Goal: Task Accomplishment & Management: Use online tool/utility

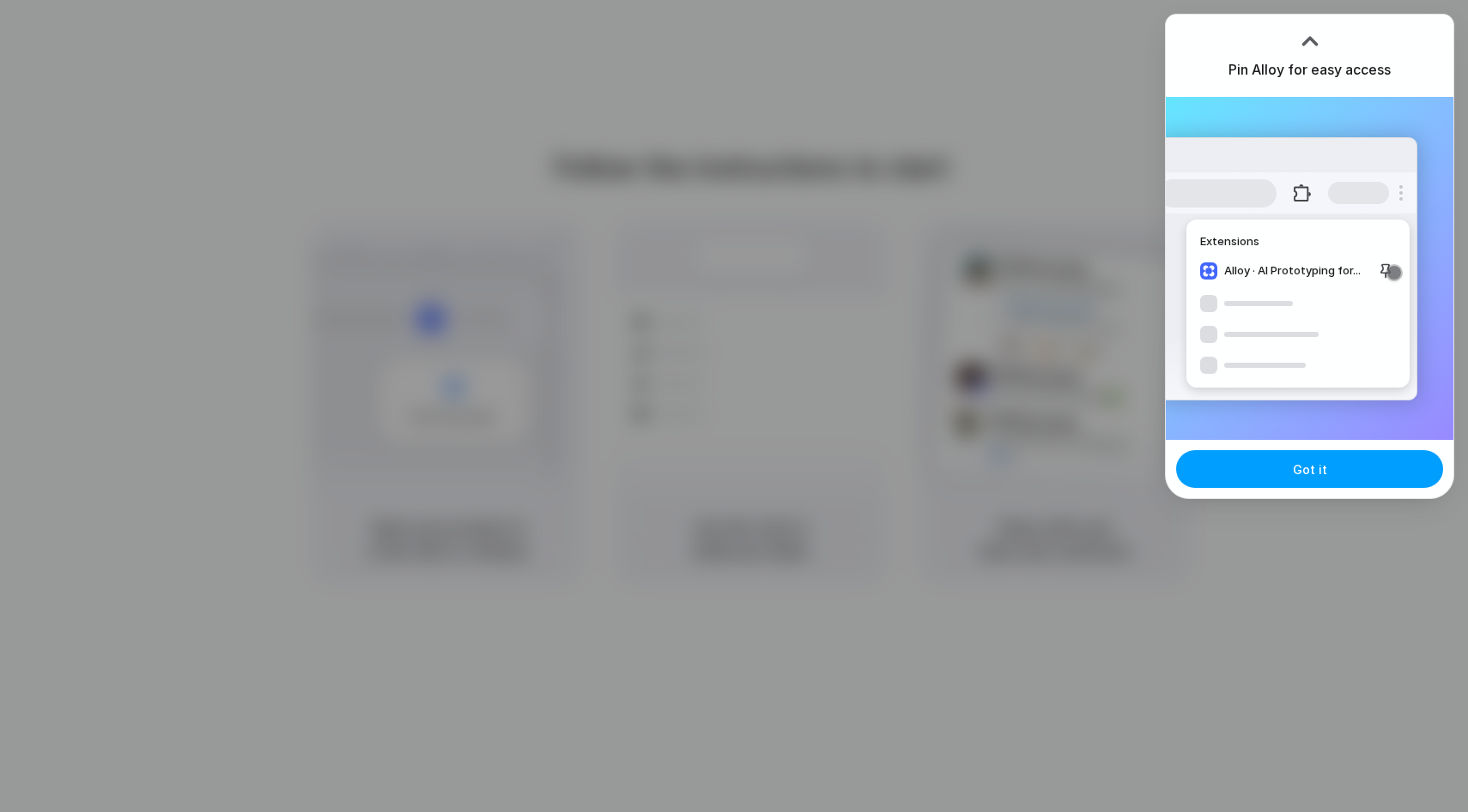
click at [1403, 459] on button "Got it" at bounding box center [1308, 469] width 266 height 38
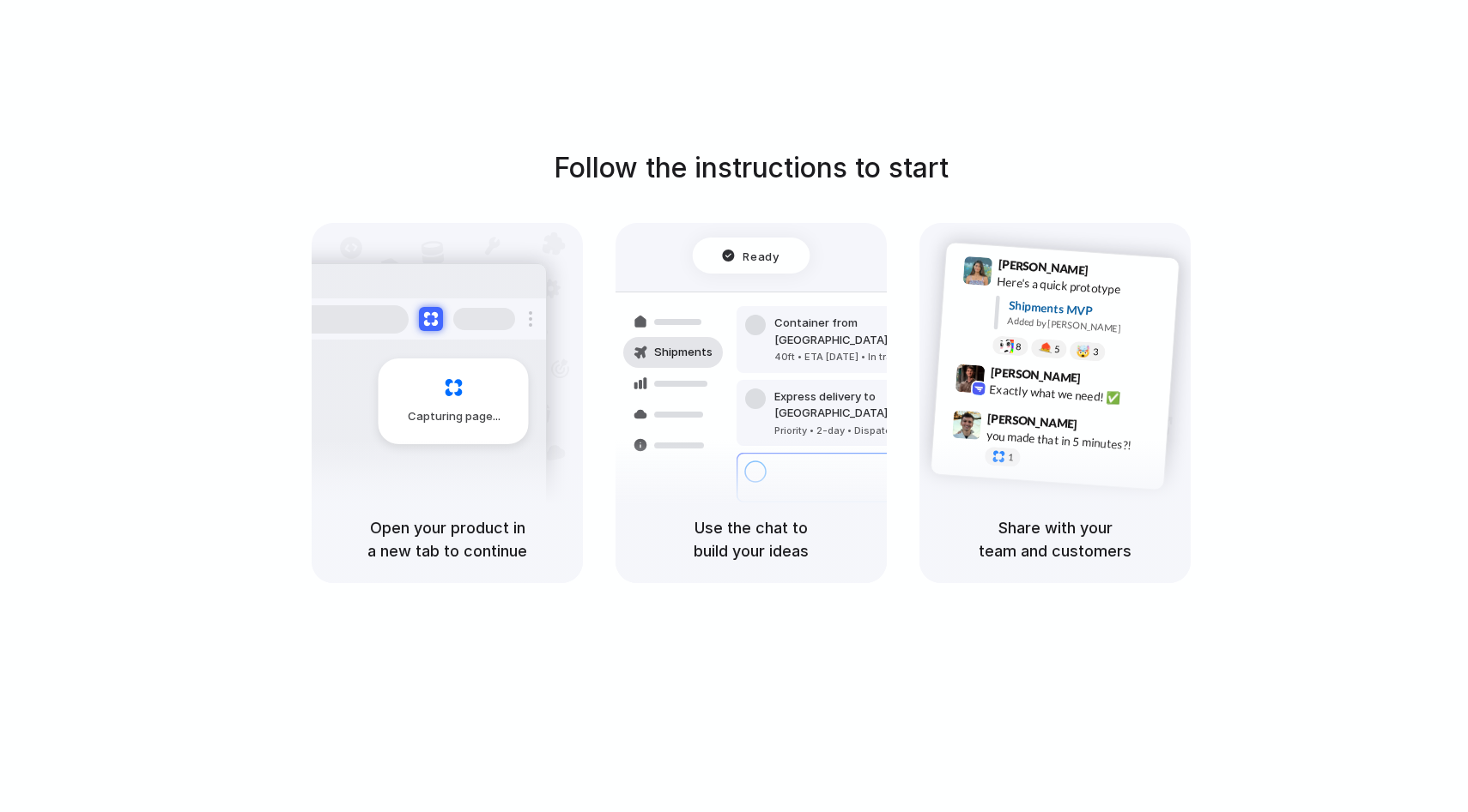
click at [1345, 163] on div "Follow the instructions to start Capturing page Open your product in a new tab …" at bounding box center [750, 366] width 1468 height 436
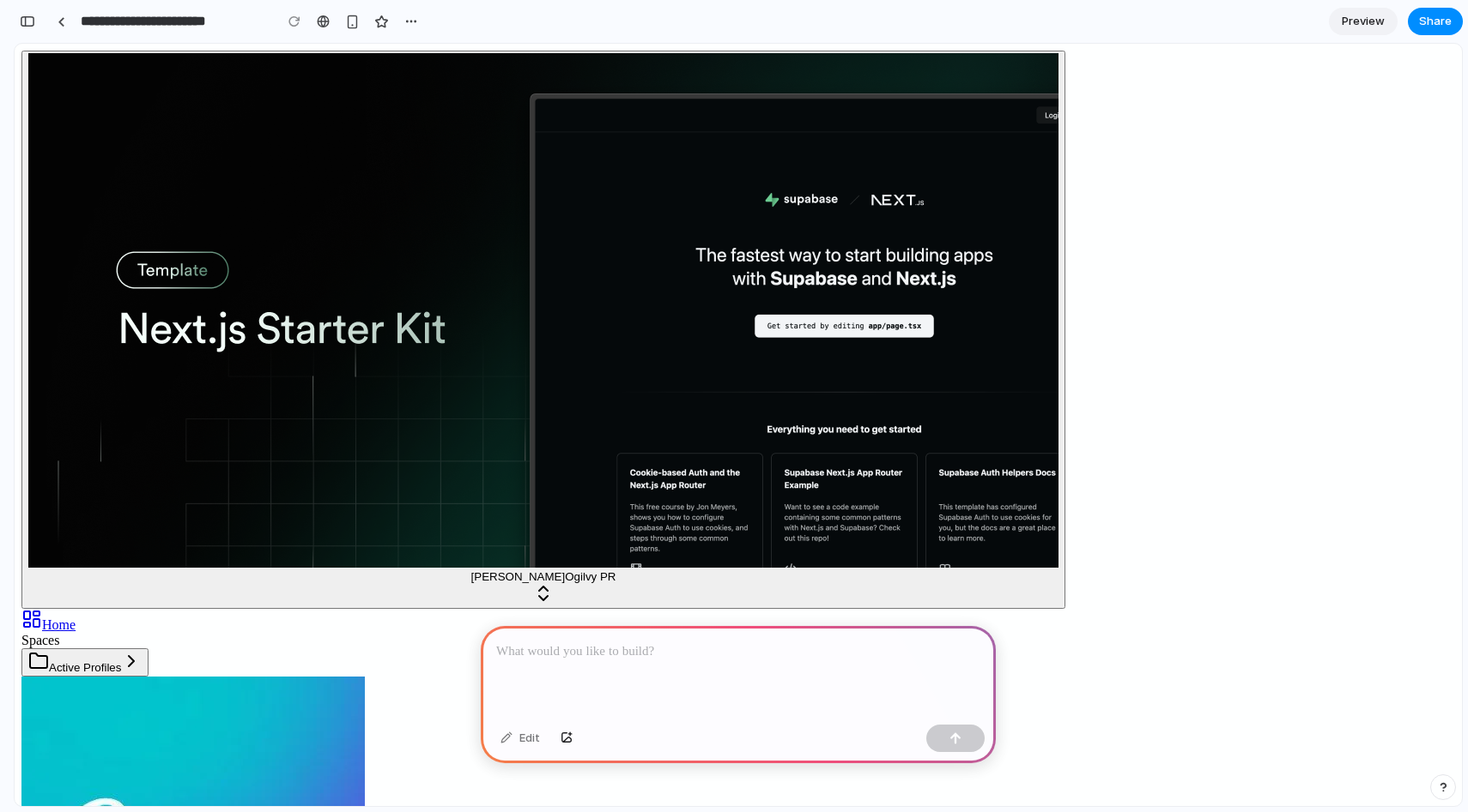
click at [134, 649] on button "Active Profiles" at bounding box center [84, 663] width 127 height 29
click at [149, 649] on button "Active Profiles" at bounding box center [84, 663] width 127 height 29
drag, startPoint x: 501, startPoint y: 161, endPoint x: 512, endPoint y: 164, distance: 11.4
click at [695, 673] on div at bounding box center [738, 672] width 515 height 92
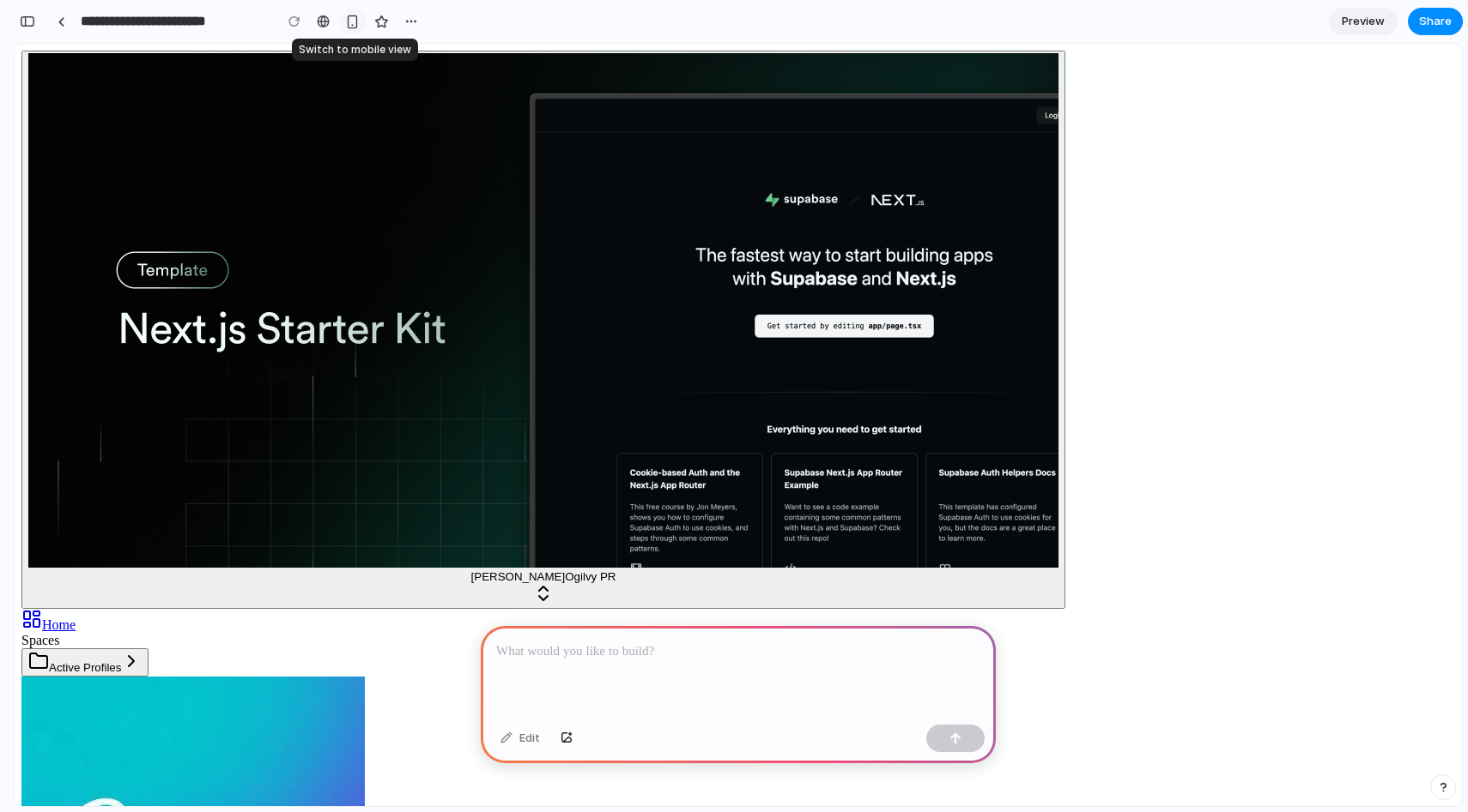
click at [349, 22] on div "button" at bounding box center [353, 22] width 15 height 15
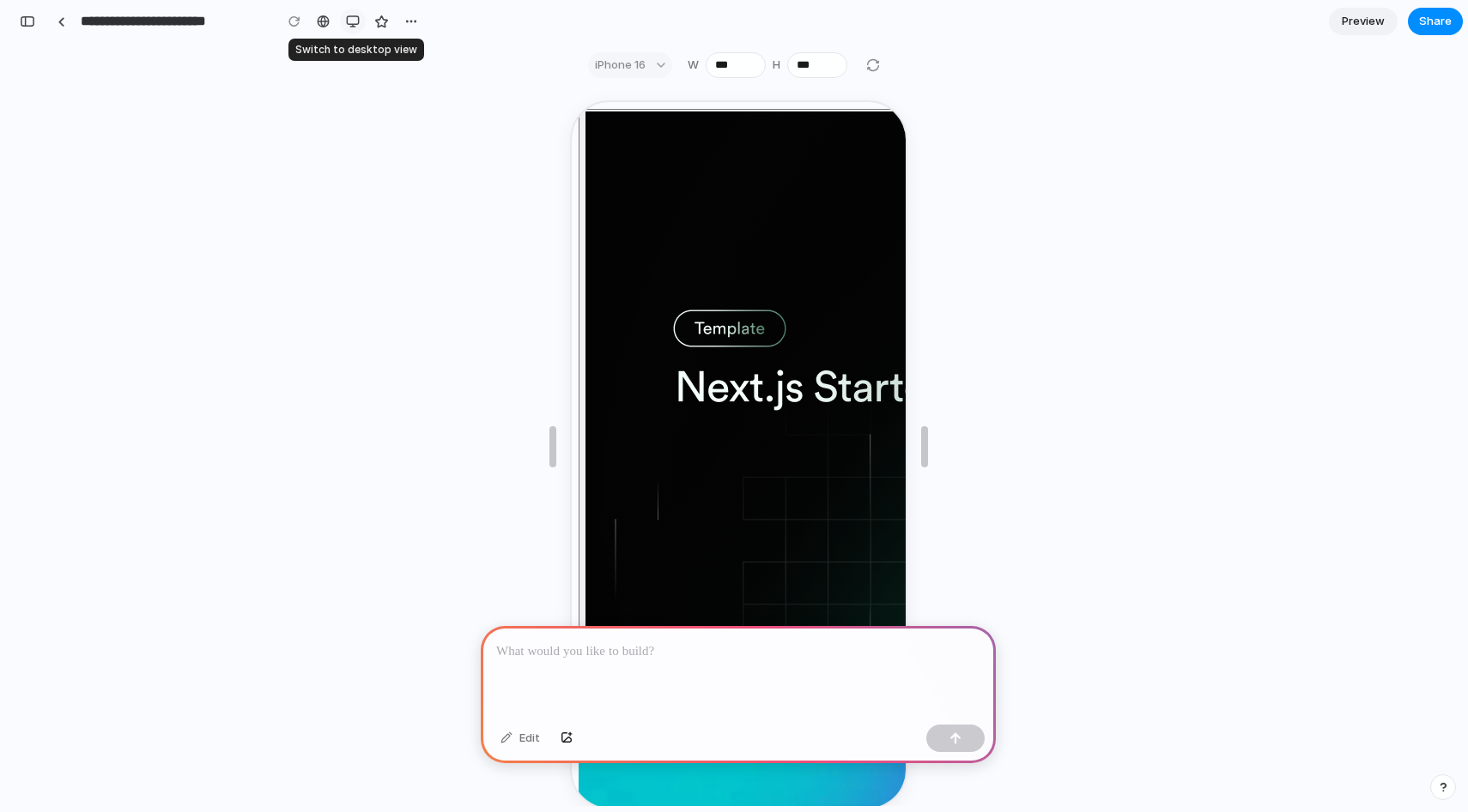
click at [349, 22] on div "button" at bounding box center [353, 21] width 14 height 14
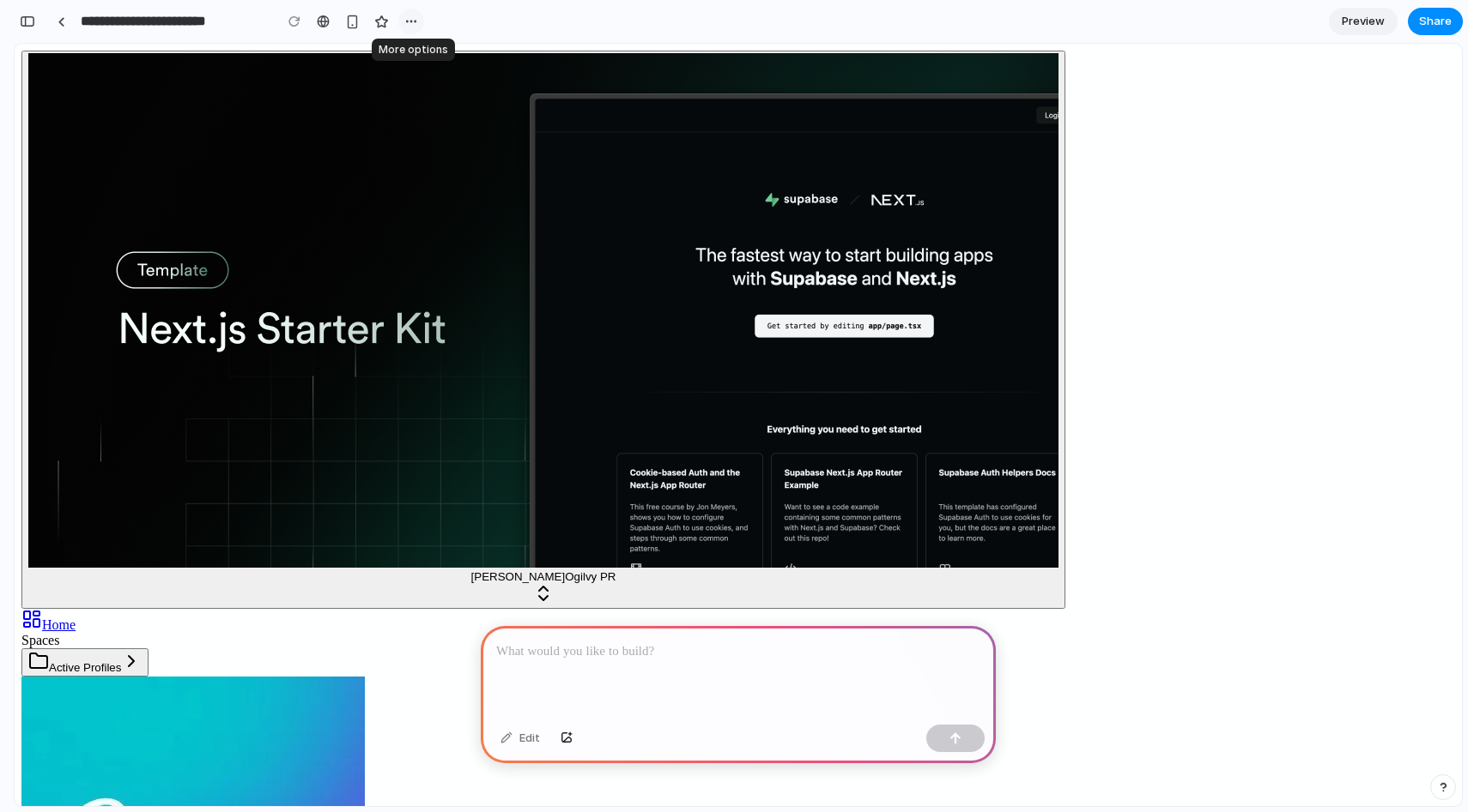
click at [414, 20] on div "button" at bounding box center [410, 21] width 14 height 14
click at [414, 19] on div "Duplicate Delete" at bounding box center [734, 406] width 1468 height 812
click at [655, 664] on div at bounding box center [738, 672] width 515 height 92
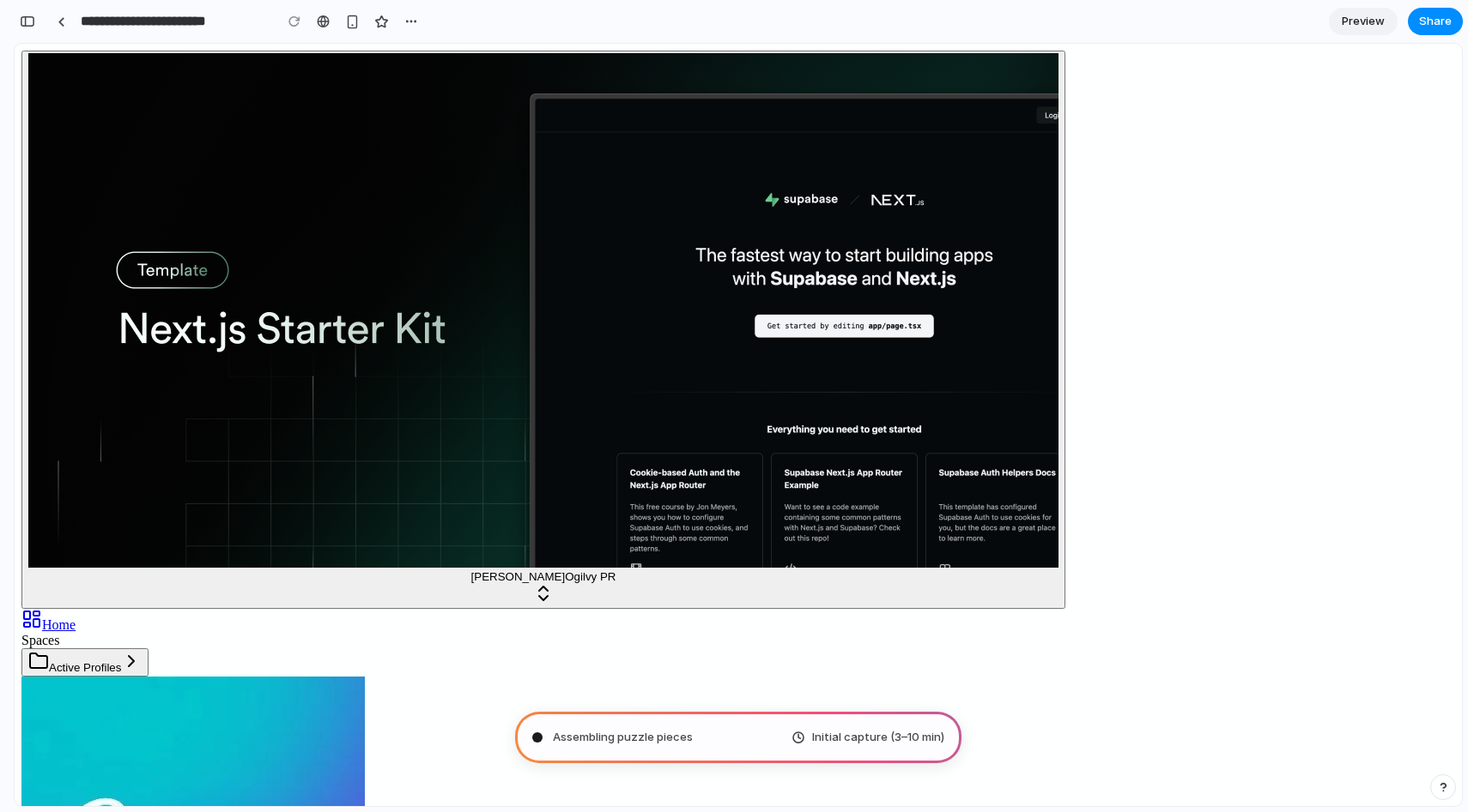
type input "**********"
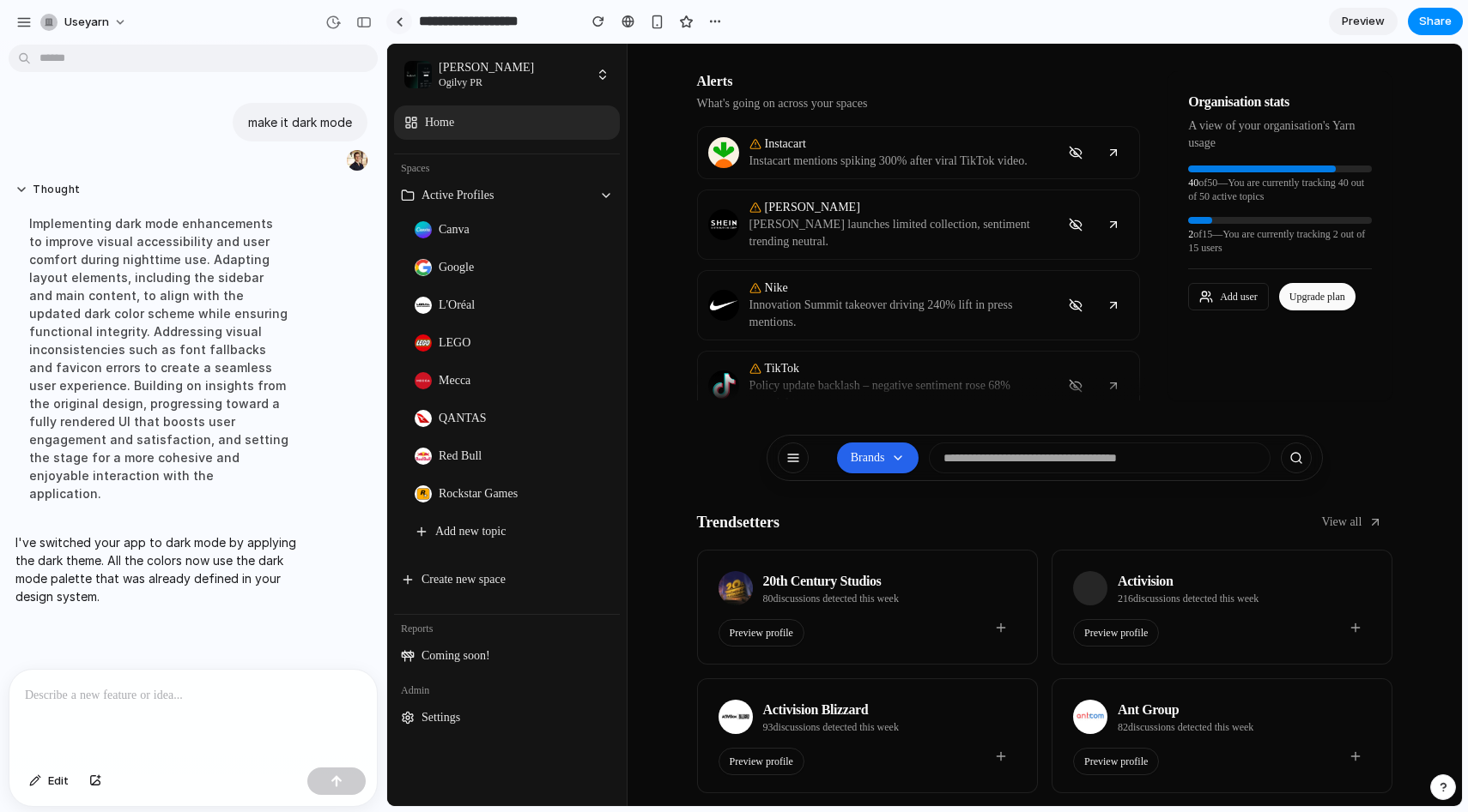
click at [396, 27] on link at bounding box center [399, 21] width 26 height 26
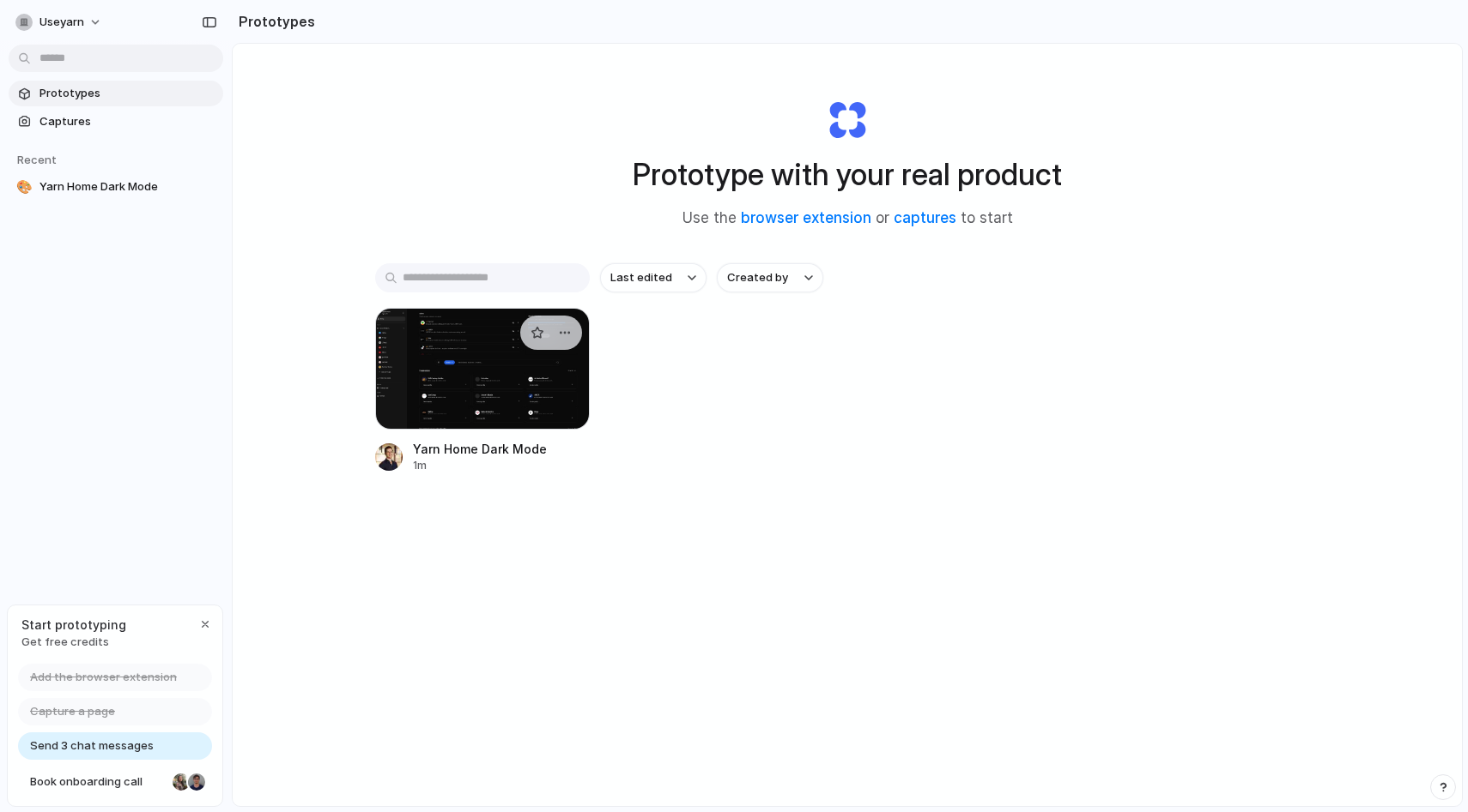
click at [475, 366] on div at bounding box center [482, 368] width 214 height 122
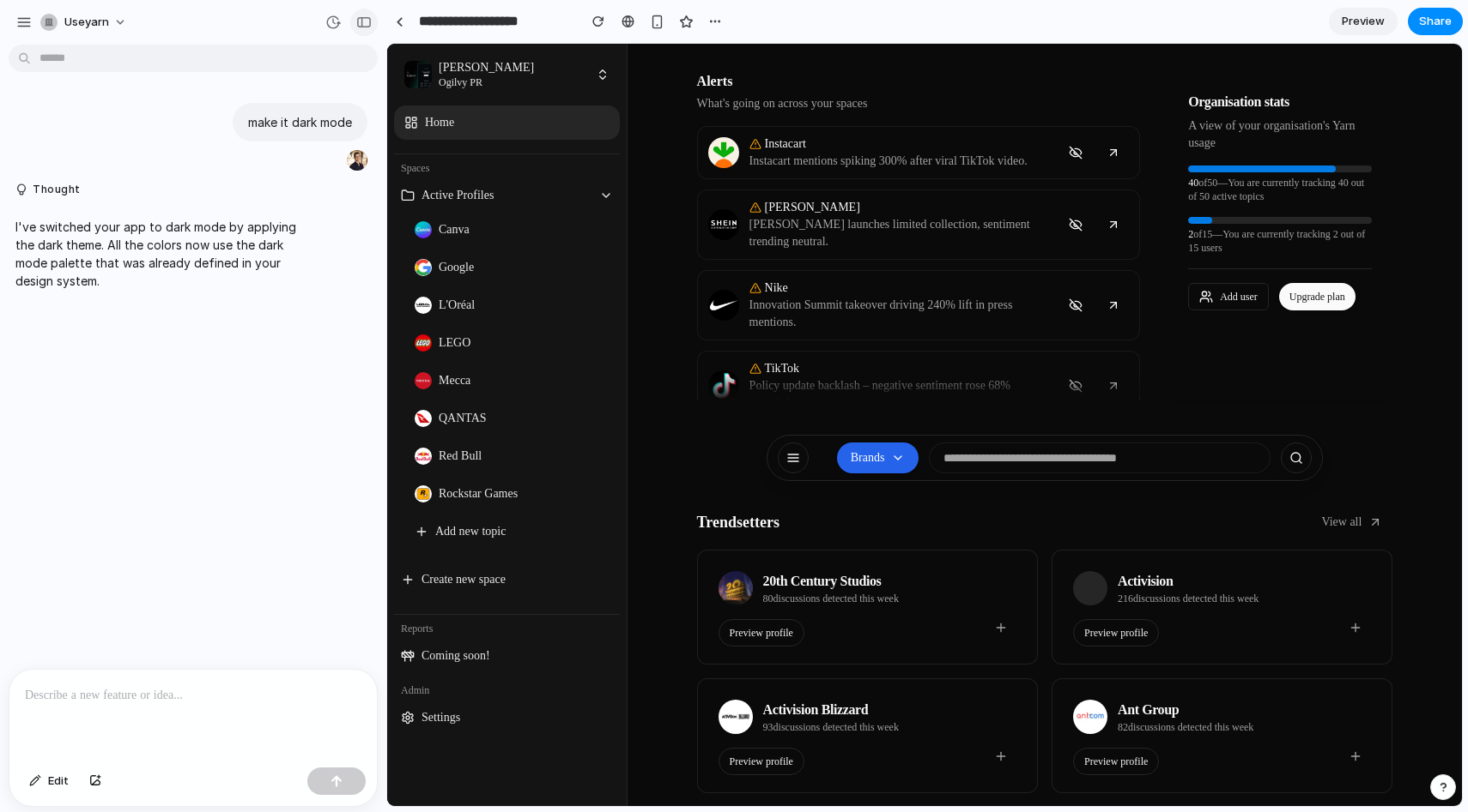
click at [357, 17] on div "button" at bounding box center [364, 22] width 16 height 12
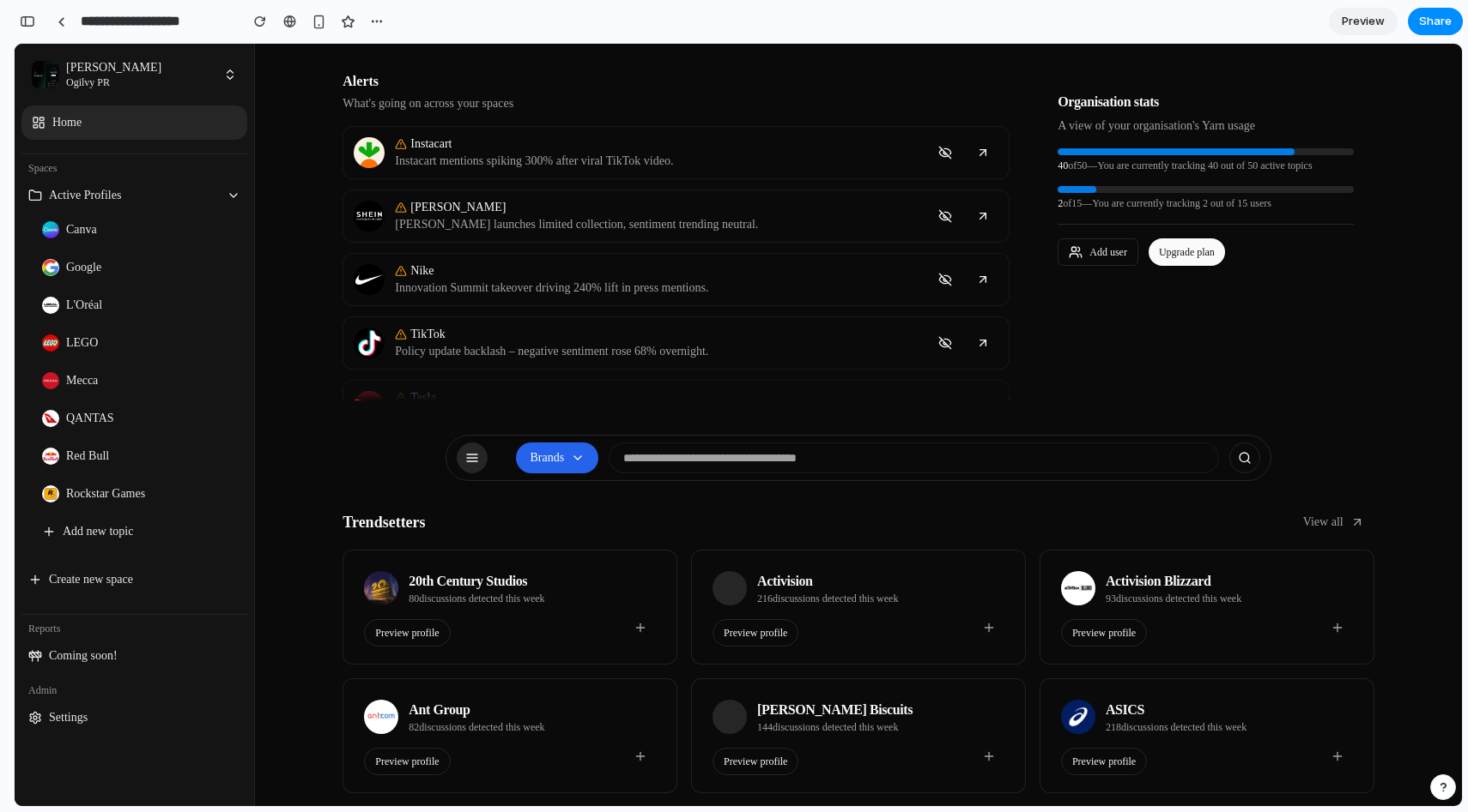
click at [471, 445] on button "button" at bounding box center [472, 458] width 31 height 31
click at [112, 242] on link "Canva" at bounding box center [141, 229] width 212 height 34
click at [86, 231] on span "Canva" at bounding box center [81, 229] width 31 height 17
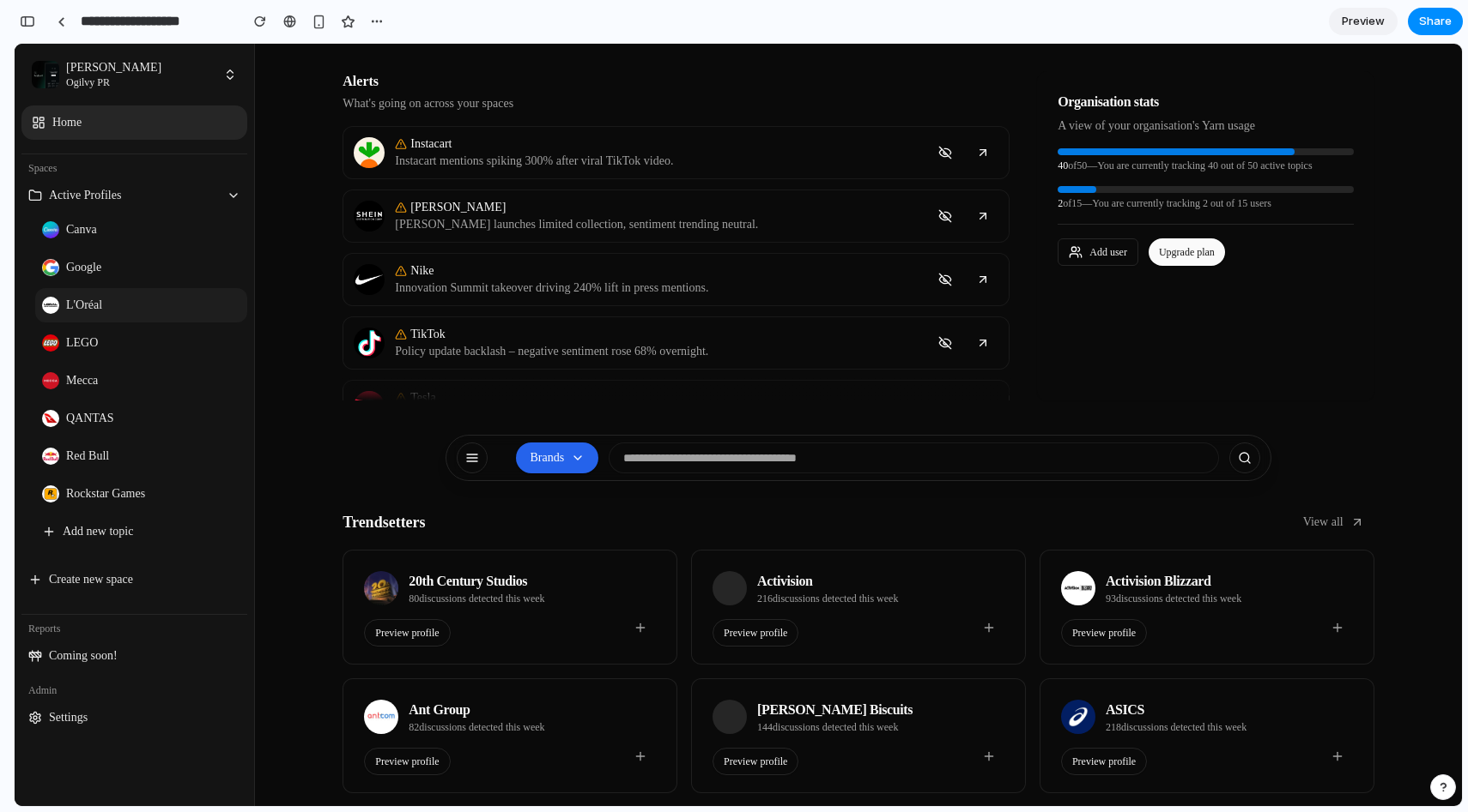
click at [186, 306] on link "L'Oréal" at bounding box center [141, 305] width 212 height 34
click at [28, 25] on div "button" at bounding box center [27, 21] width 16 height 12
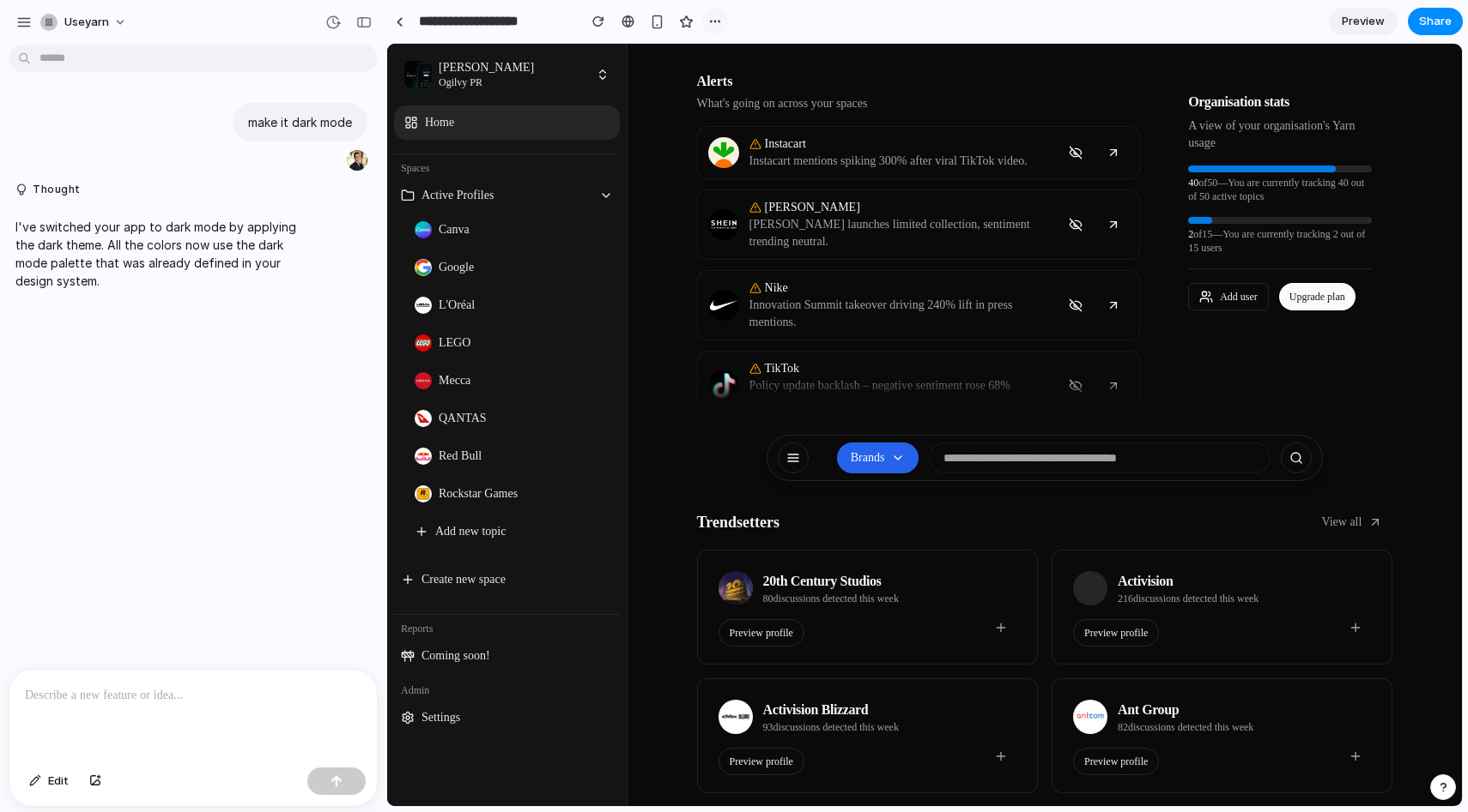
click at [707, 19] on button "button" at bounding box center [715, 21] width 26 height 26
click at [721, 21] on div "Duplicate Delete" at bounding box center [734, 406] width 1468 height 812
click at [107, 20] on span "useyarn" at bounding box center [86, 22] width 45 height 17
click at [1453, 27] on div "Settings Invite members Change theme Sign out" at bounding box center [734, 406] width 1468 height 812
click at [1446, 26] on span "Share" at bounding box center [1435, 21] width 32 height 17
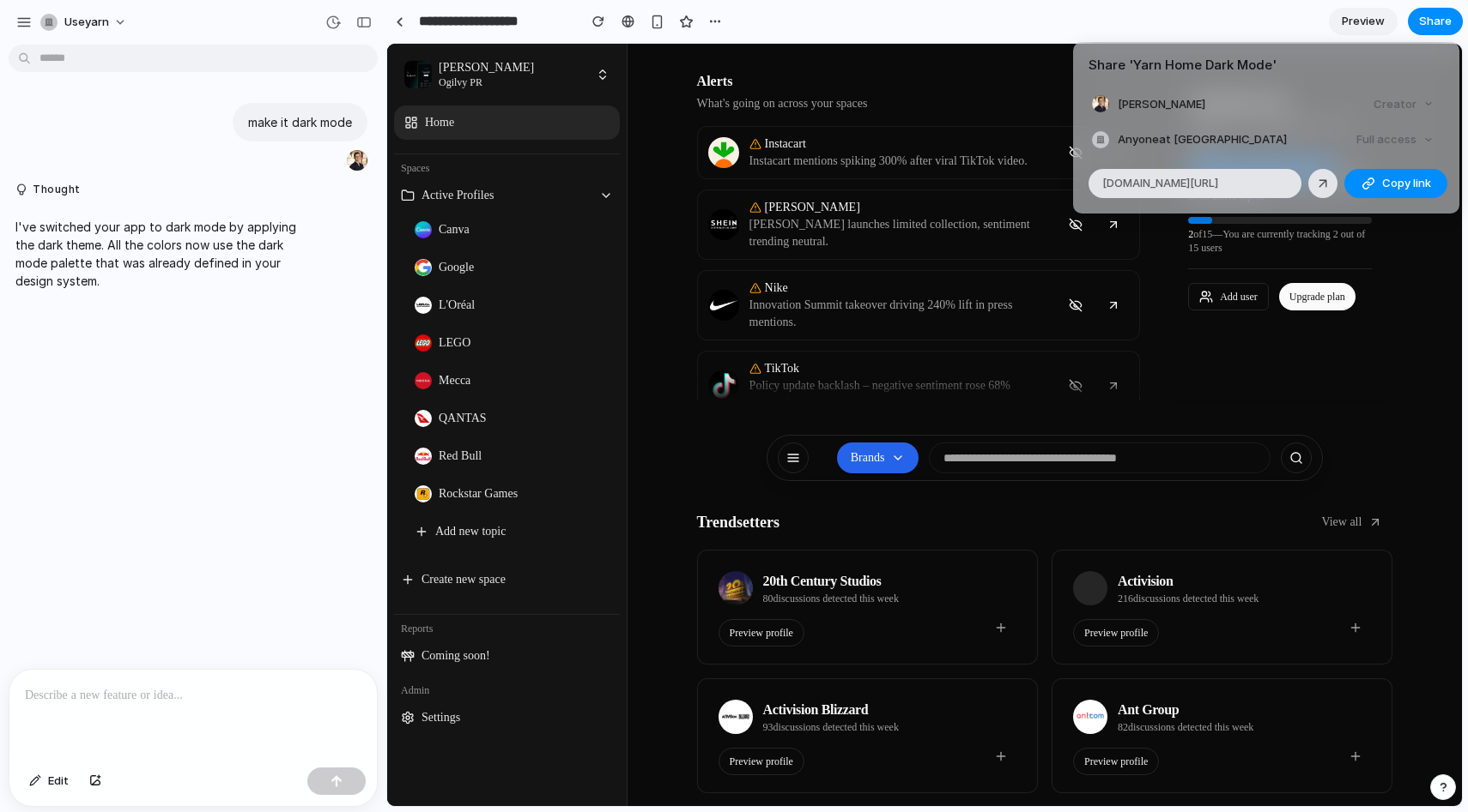
click at [920, 31] on div "Share ' Yarn Home Dark Mode ' [PERSON_NAME] Creator Anyone at Useyarn Full acce…" at bounding box center [734, 406] width 1468 height 812
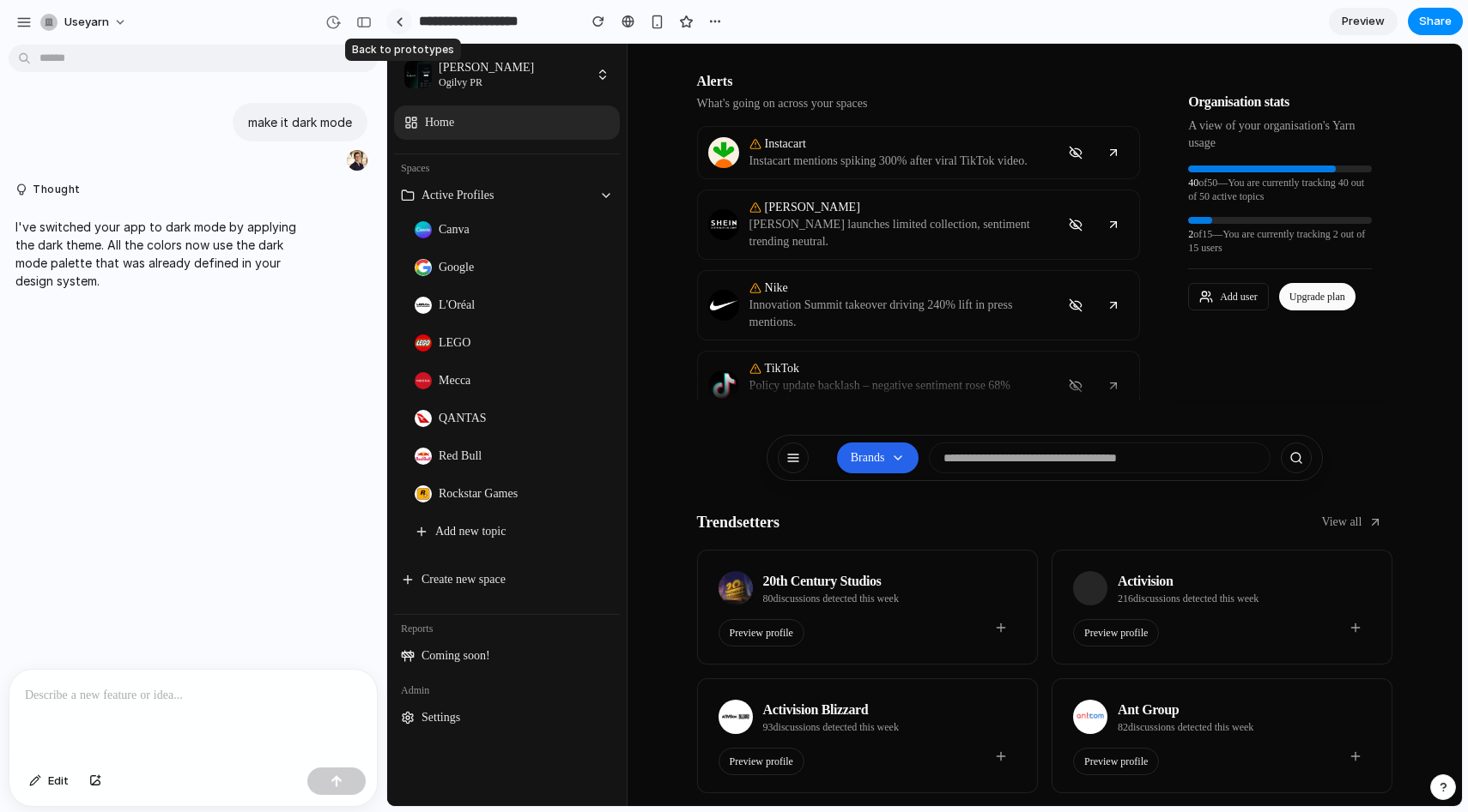
click at [393, 20] on link at bounding box center [399, 21] width 26 height 26
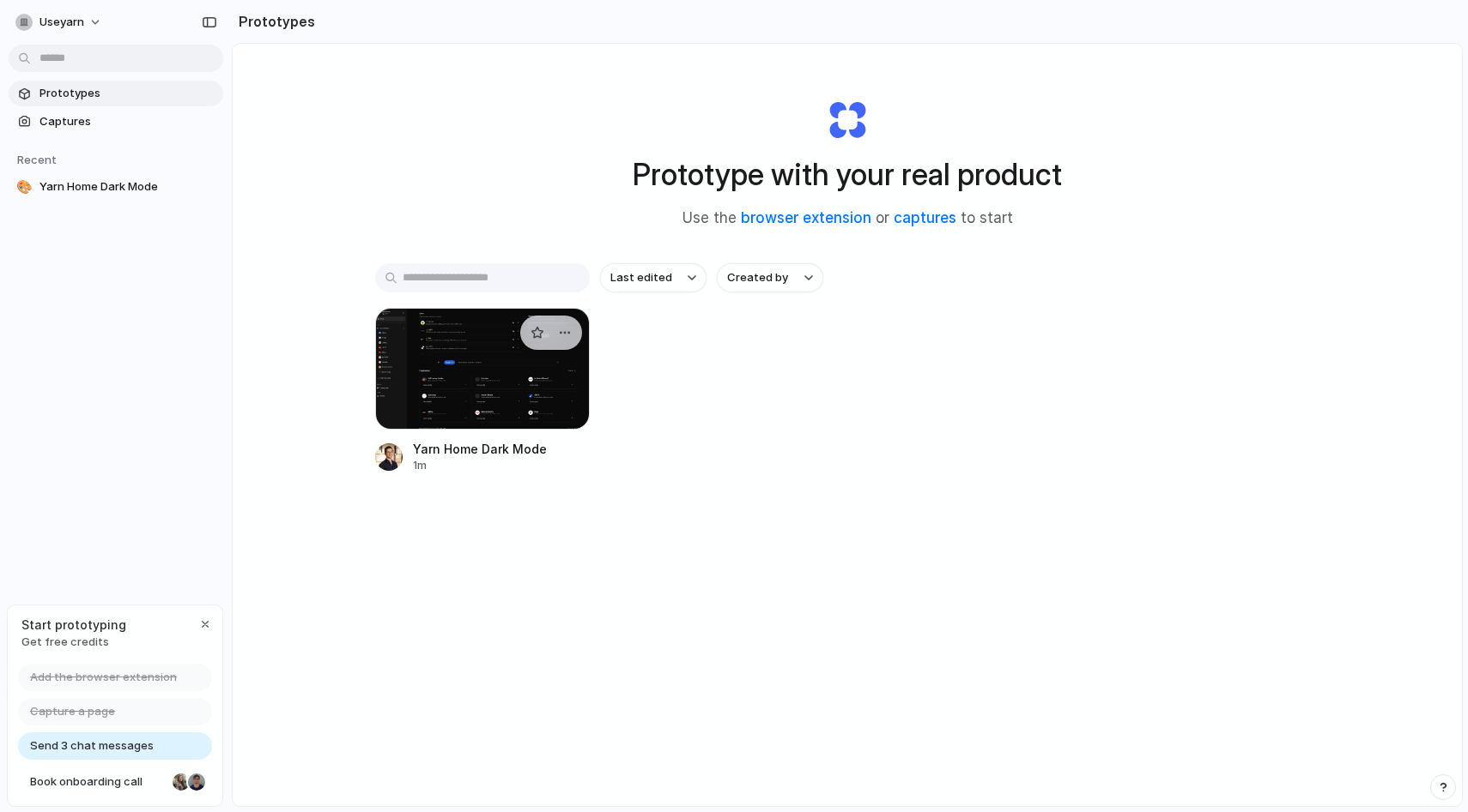
click at [563, 372] on div at bounding box center [482, 368] width 214 height 122
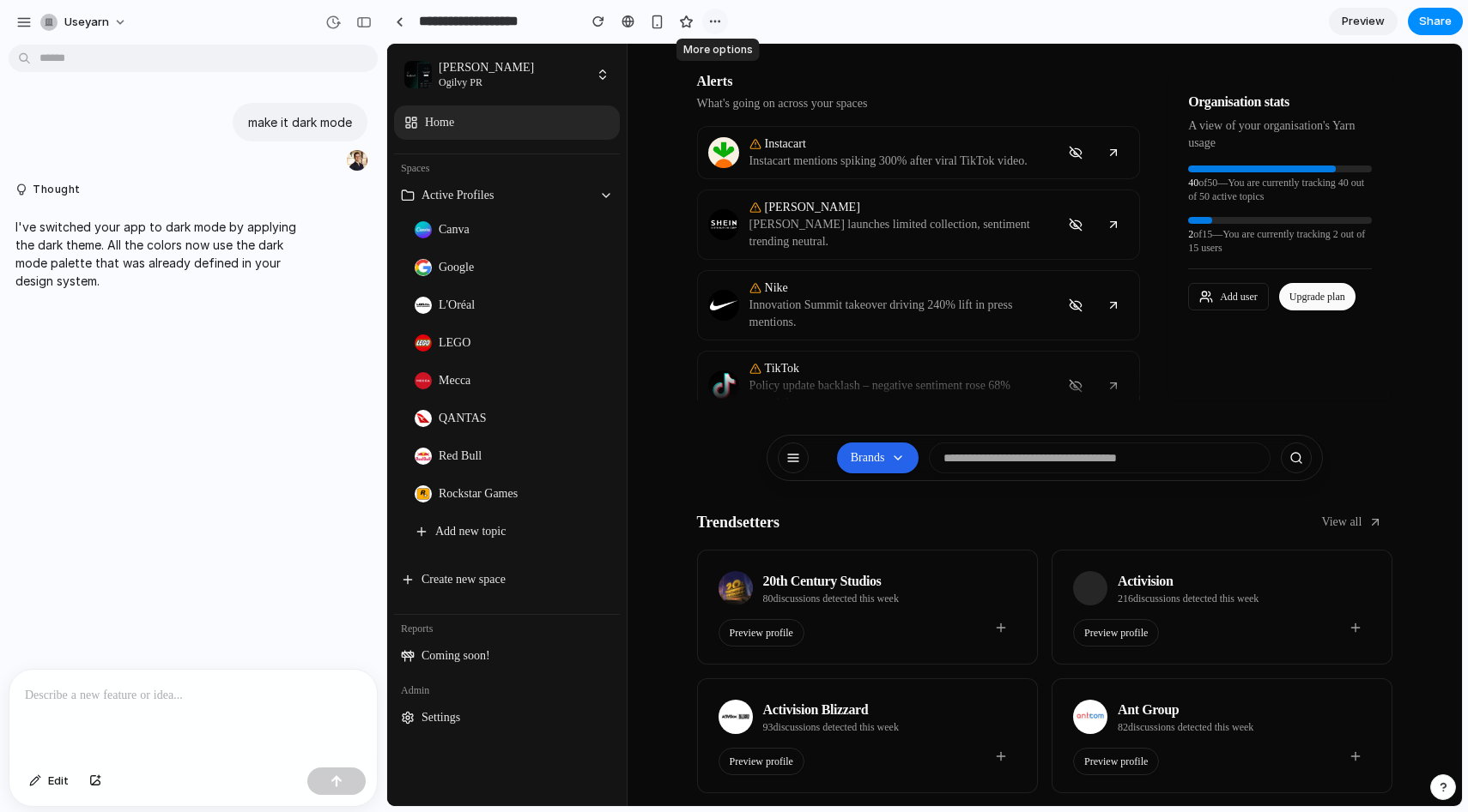
click at [709, 17] on div "button" at bounding box center [715, 21] width 14 height 14
click at [709, 17] on div "Duplicate Delete" at bounding box center [734, 406] width 1468 height 812
click at [26, 17] on div "button" at bounding box center [24, 22] width 16 height 16
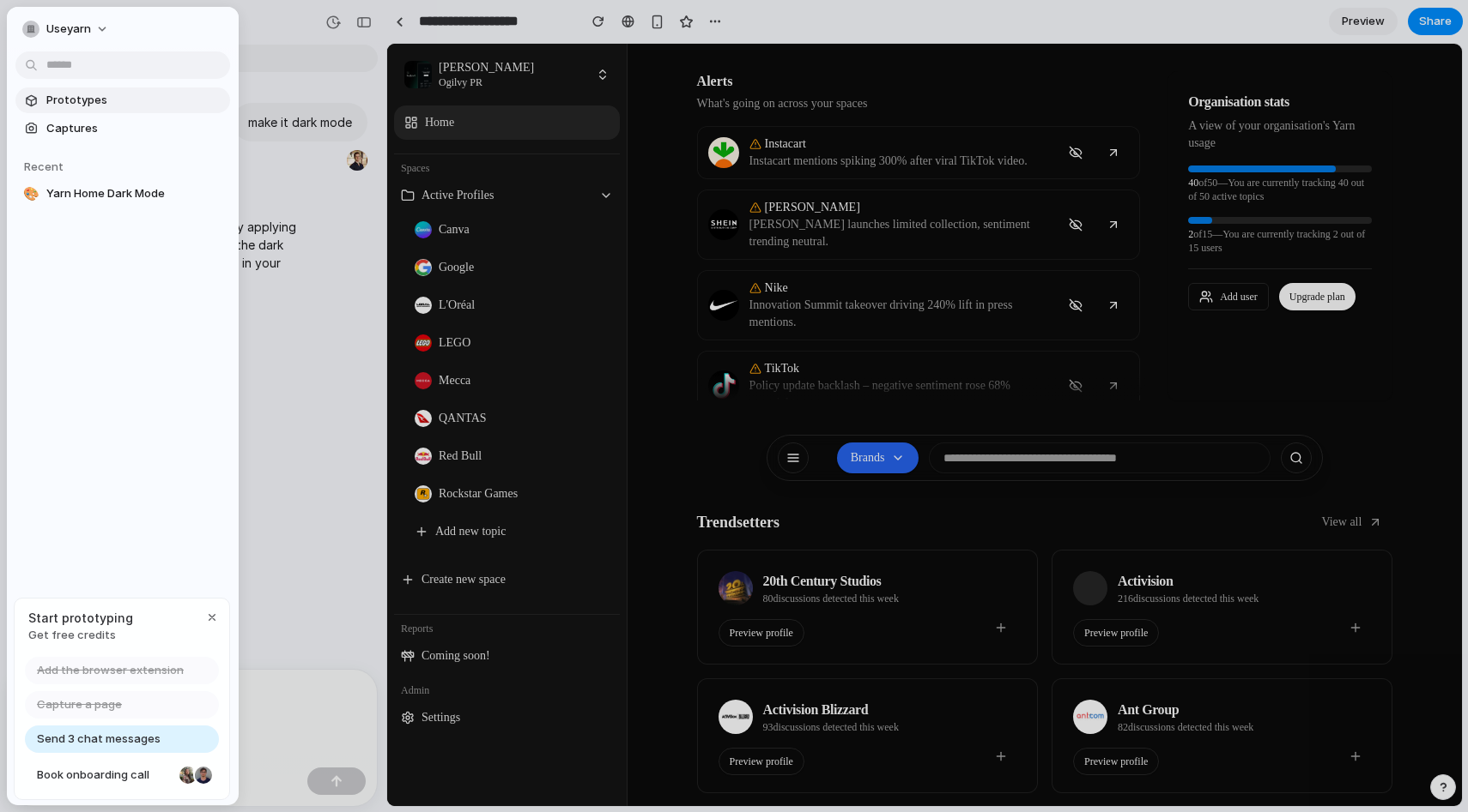
click at [99, 94] on span "Prototypes" at bounding box center [135, 100] width 176 height 17
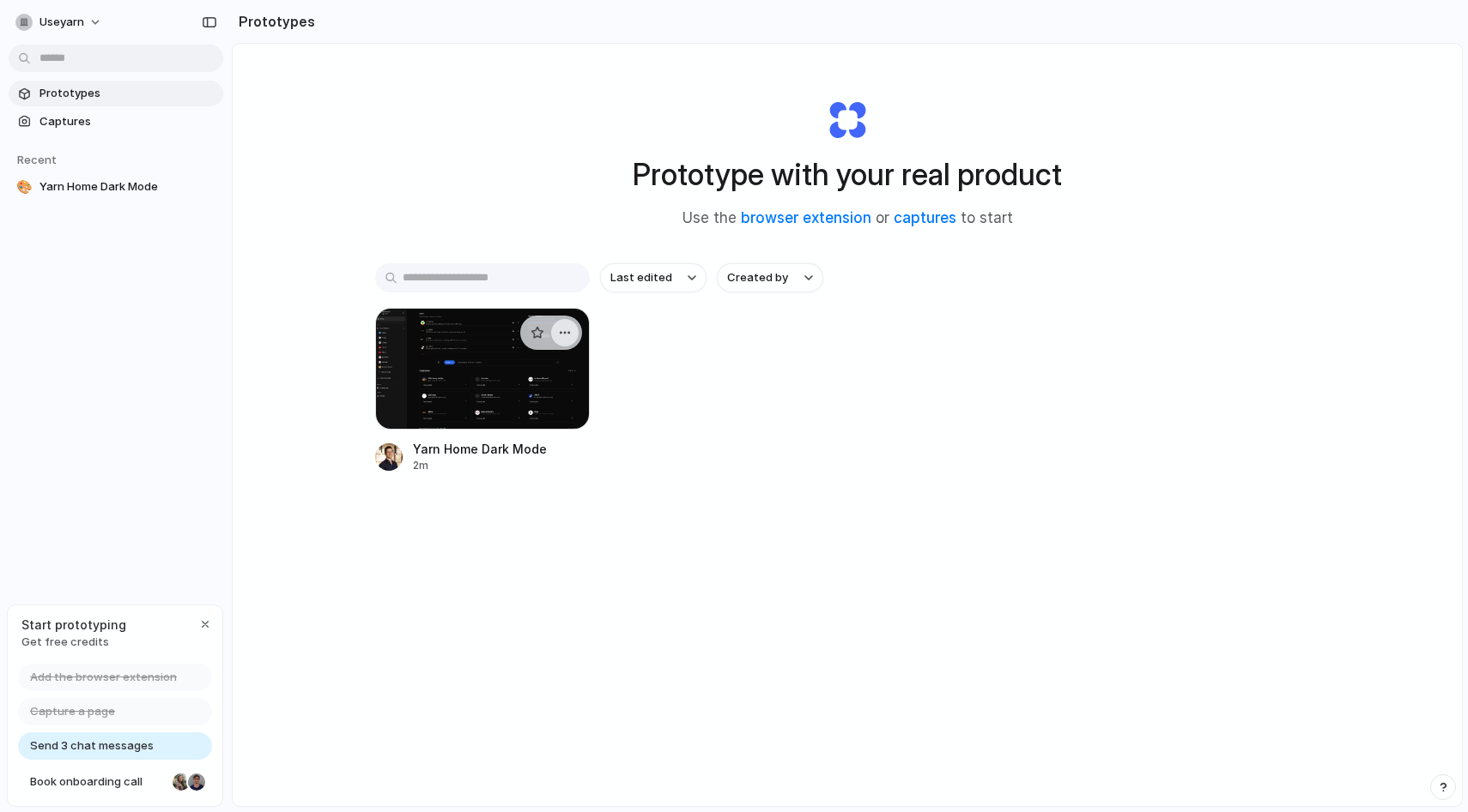
click at [569, 336] on div "button" at bounding box center [565, 332] width 14 height 14
click at [614, 358] on div "Open in new tab Rename Copy link Delete" at bounding box center [734, 406] width 1468 height 812
click at [470, 352] on div at bounding box center [482, 368] width 214 height 122
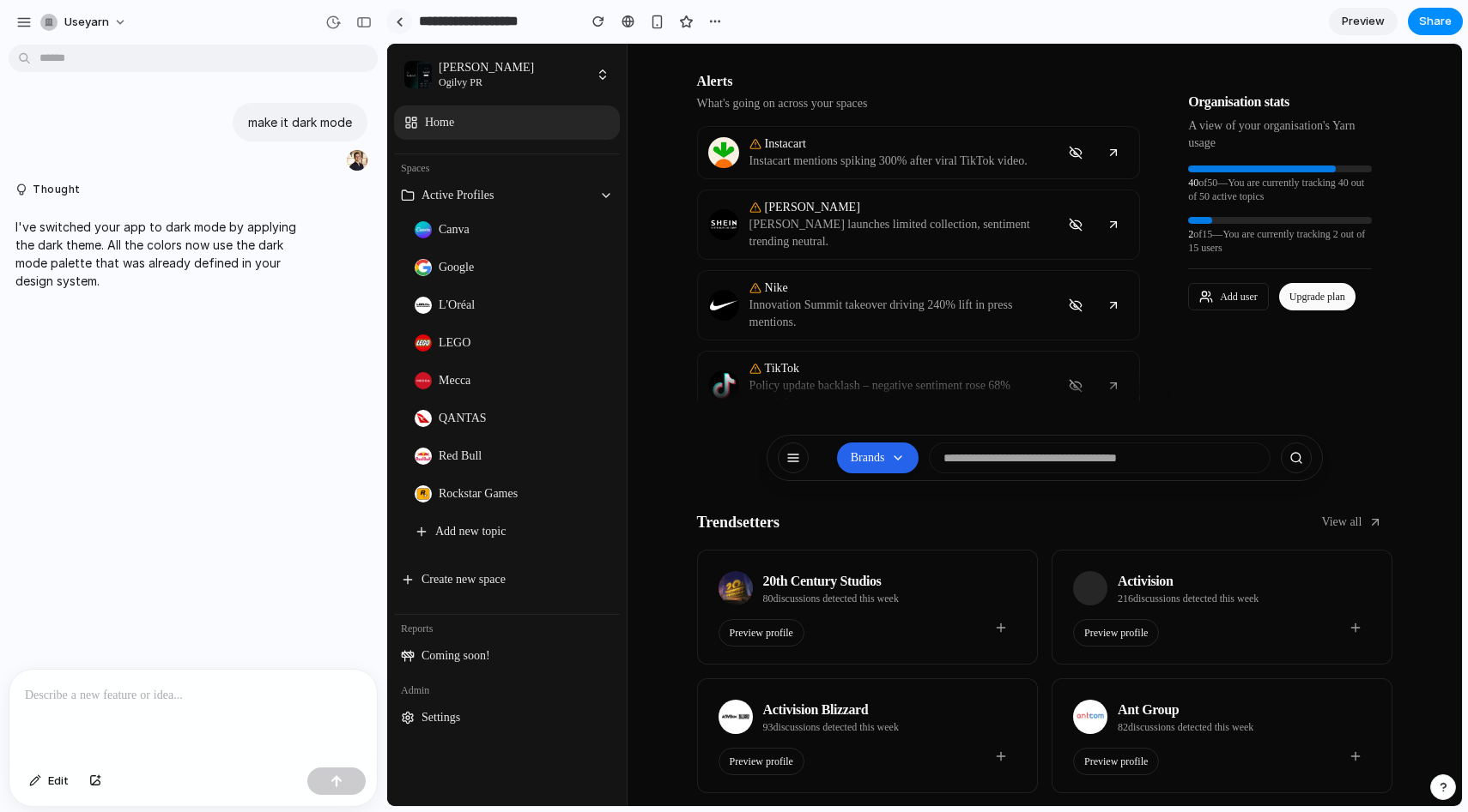
click at [396, 19] on div at bounding box center [399, 21] width 7 height 9
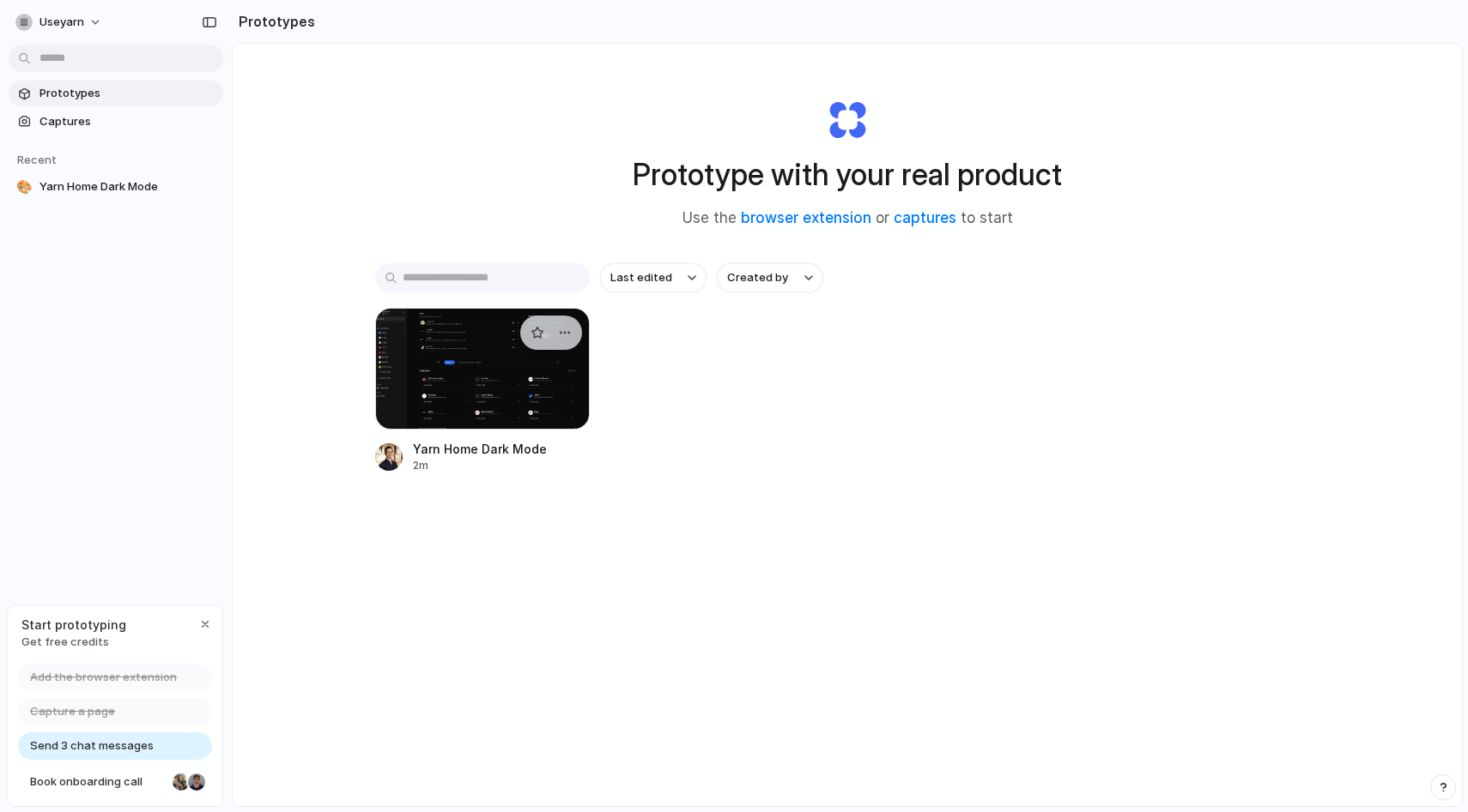
click at [448, 404] on div at bounding box center [482, 368] width 214 height 122
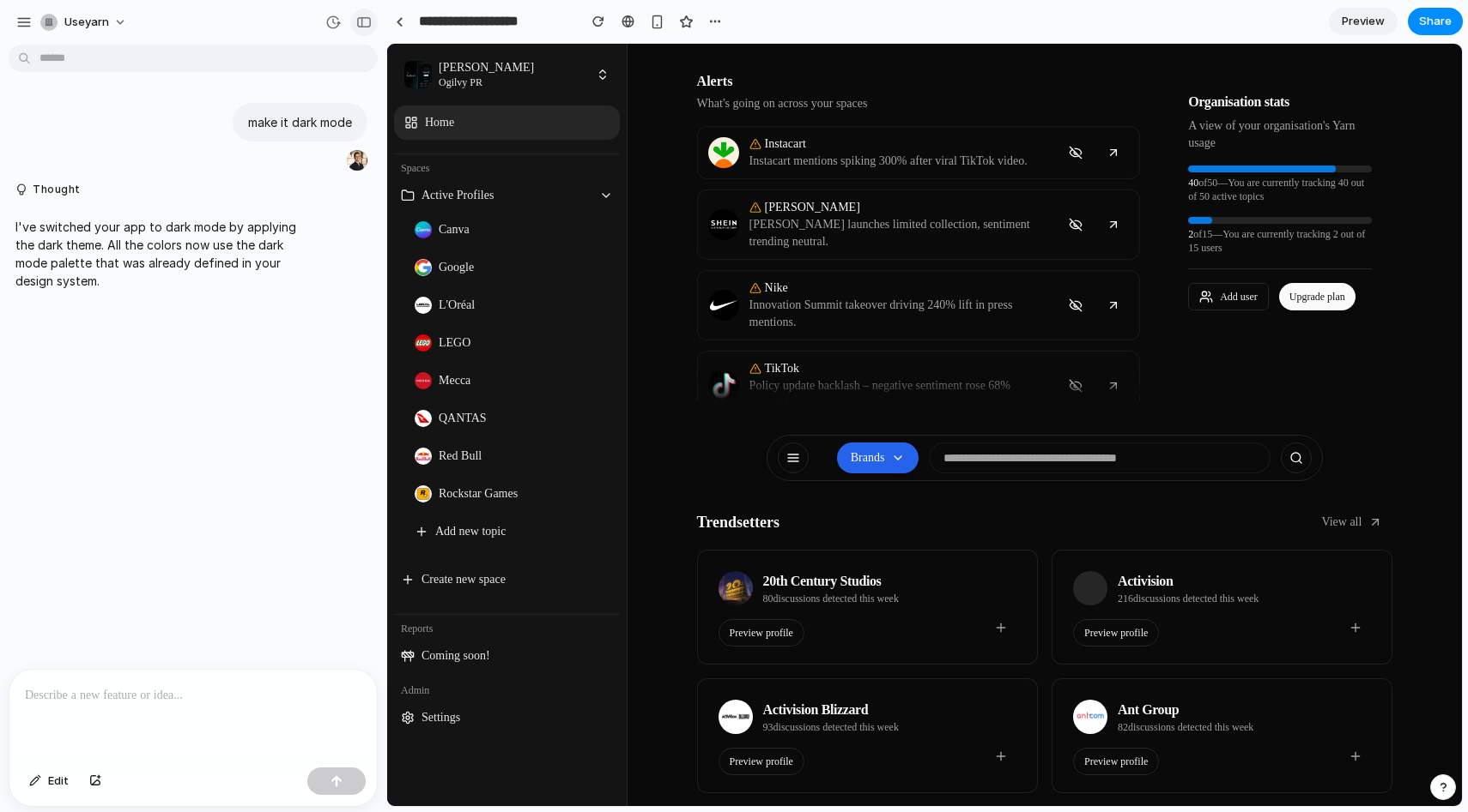
click at [369, 27] on div "button" at bounding box center [364, 22] width 16 height 12
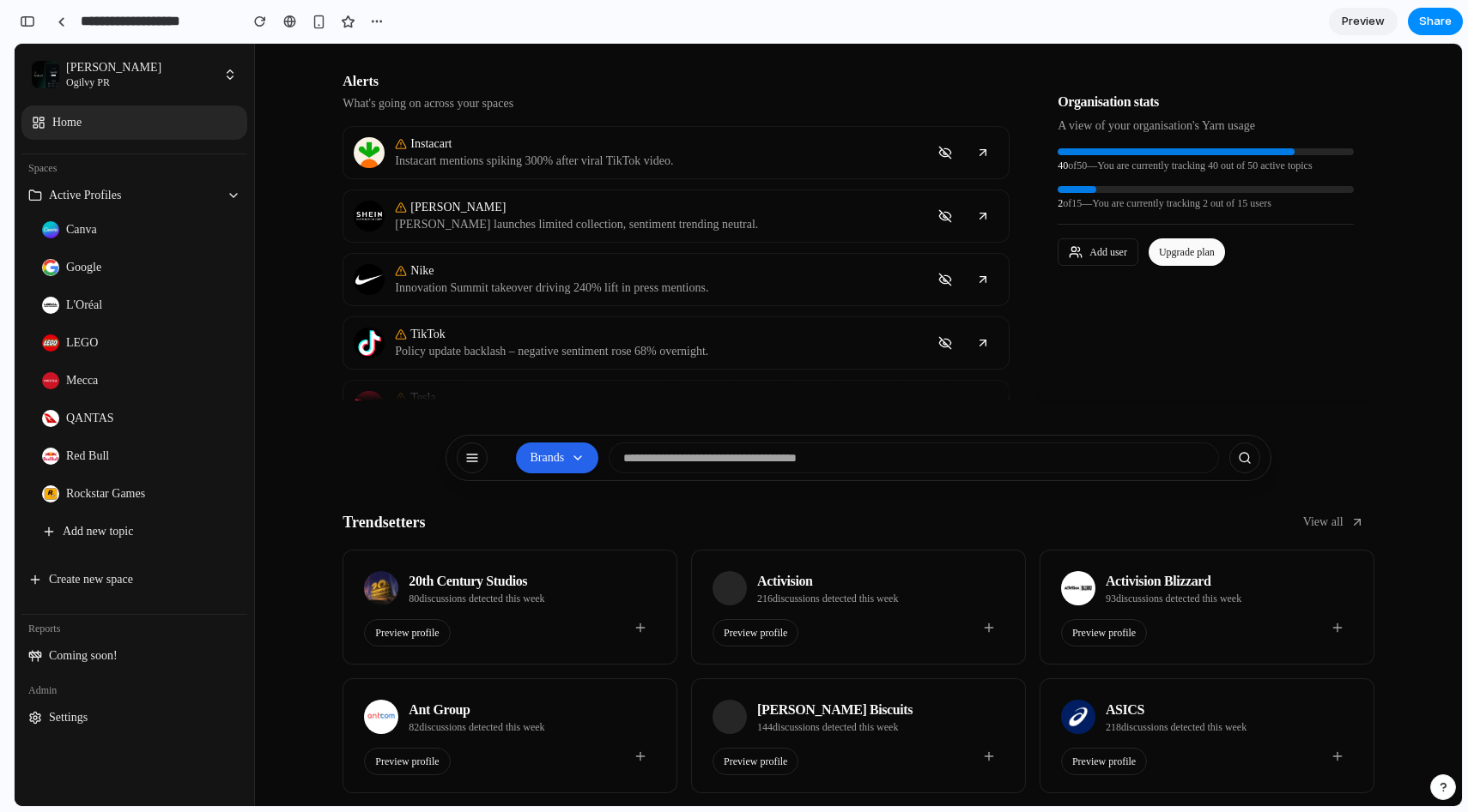
click at [1381, 24] on span "Preview" at bounding box center [1363, 21] width 43 height 17
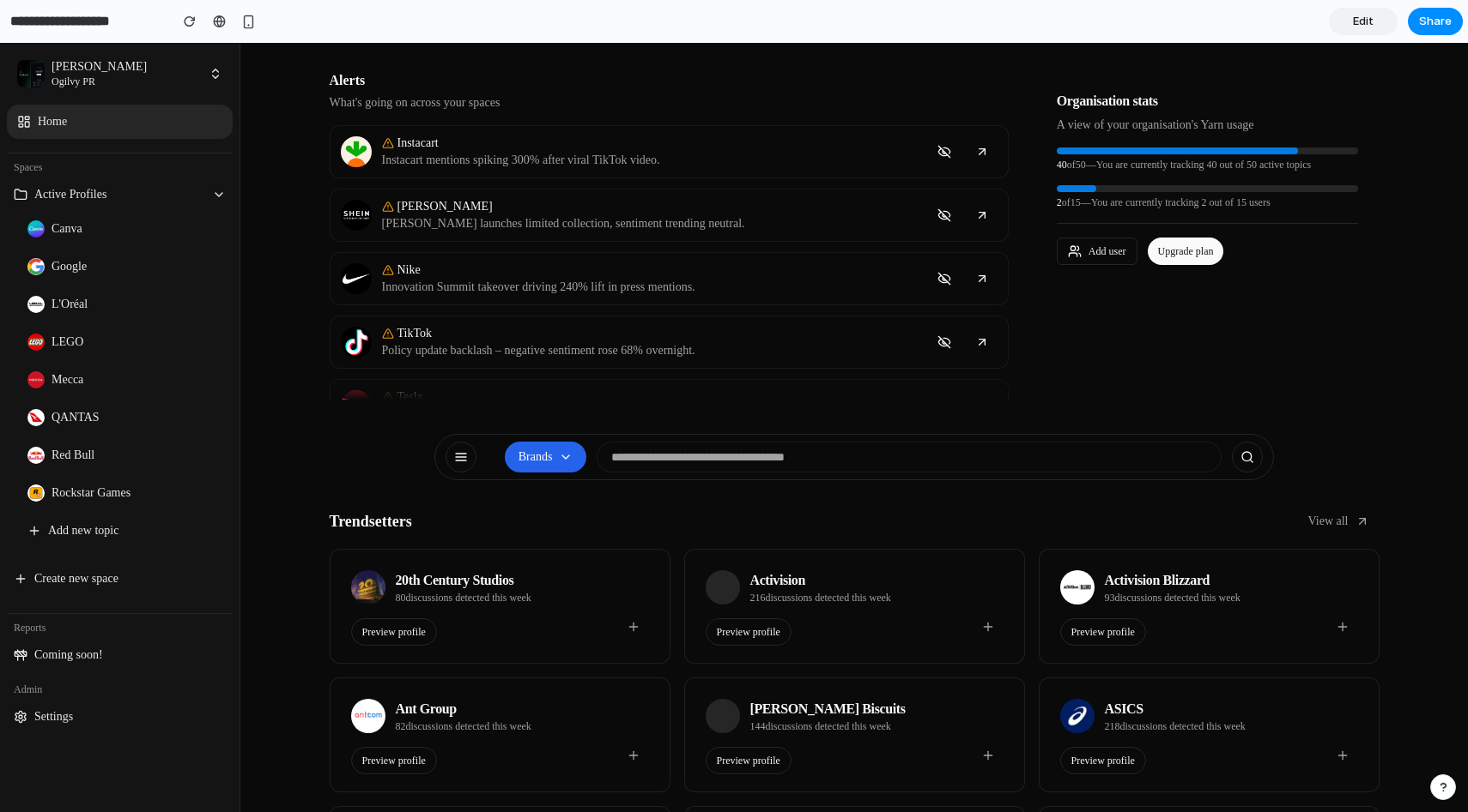
click at [709, 450] on input at bounding box center [908, 457] width 625 height 31
type input "**********"
click at [331, 542] on section "Trendsetters View all 20th Century Studios 80 discussions detected this week Pr…" at bounding box center [854, 715] width 1049 height 414
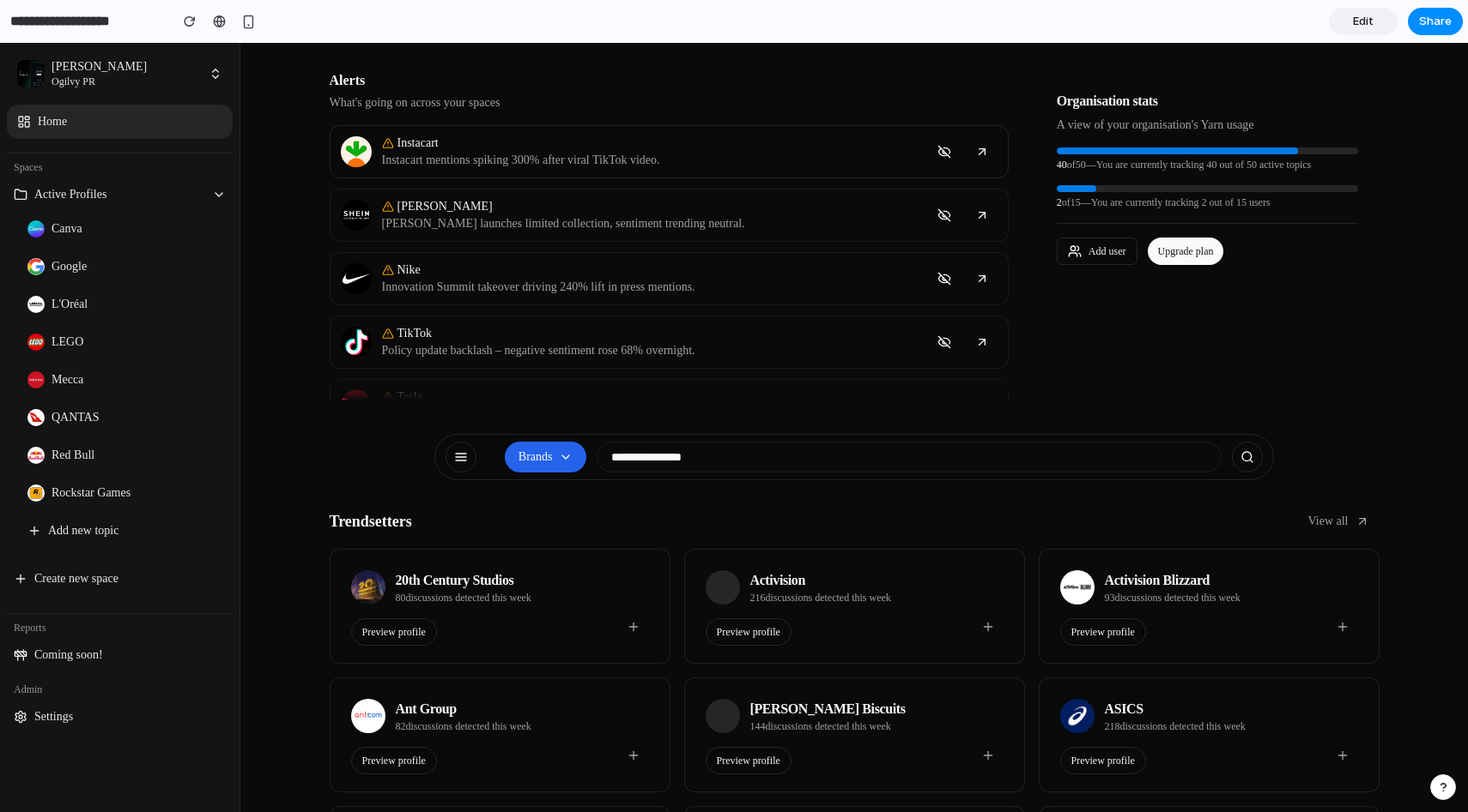
click at [373, 138] on div "Instacart Instacart mentions spiking 300% after viral TikTok video." at bounding box center [669, 151] width 679 height 53
click at [112, 232] on link "Canva" at bounding box center [126, 228] width 212 height 34
click at [1242, 461] on button "submit" at bounding box center [1246, 457] width 31 height 31
click at [1235, 451] on button "submit" at bounding box center [1246, 457] width 31 height 31
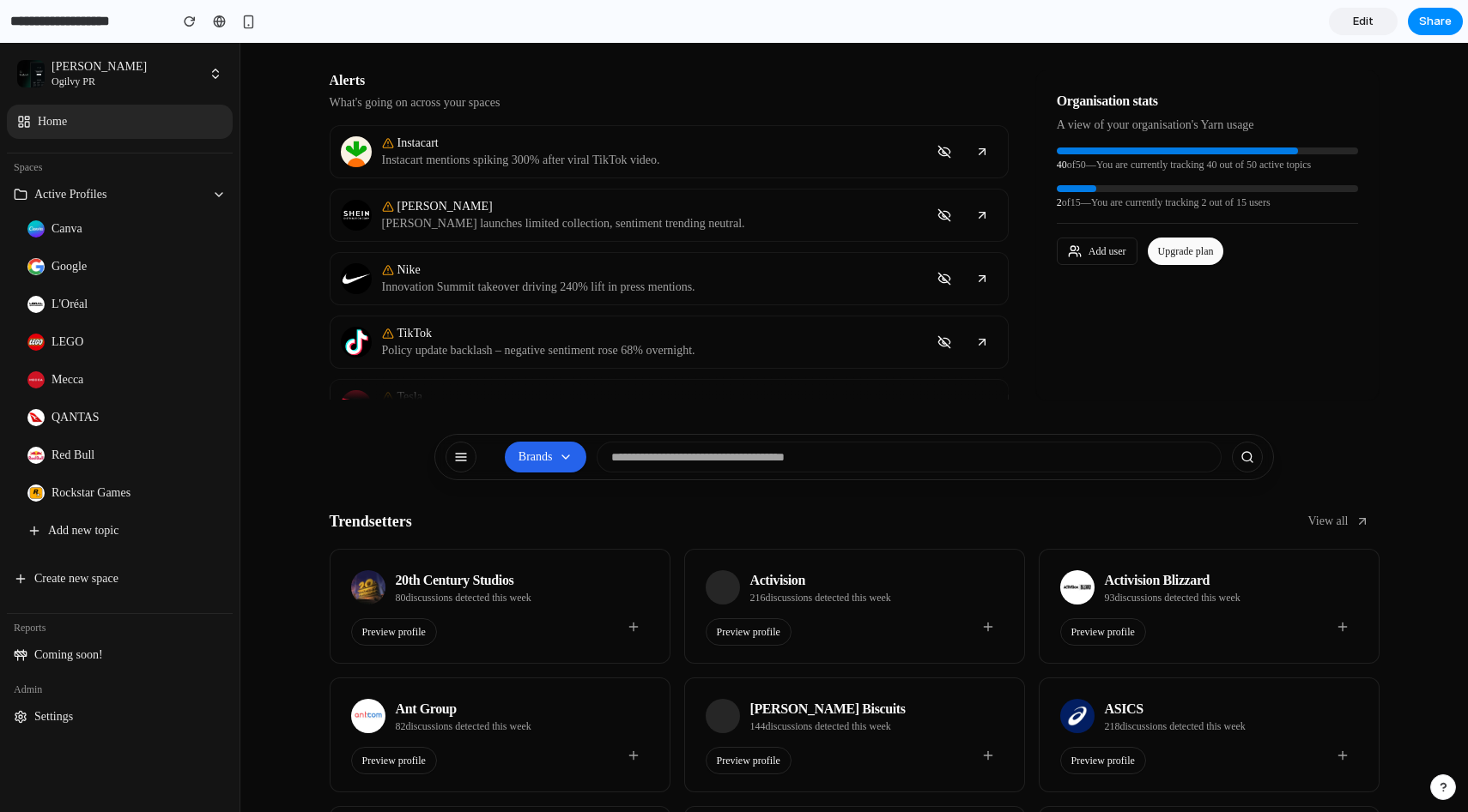
click at [1235, 451] on button "submit" at bounding box center [1246, 457] width 31 height 31
